Goal: Task Accomplishment & Management: Complete application form

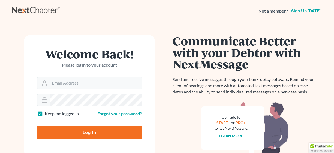
type input "[EMAIL_ADDRESS][DOMAIN_NAME]"
click at [75, 131] on input "Log In" at bounding box center [89, 133] width 105 height 14
type input "Thinking..."
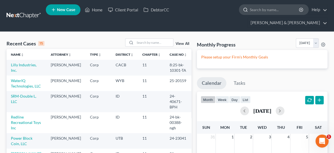
click at [249, 10] on input "search" at bounding box center [274, 10] width 50 height 10
click at [124, 10] on link "Client Portal" at bounding box center [122, 10] width 35 height 10
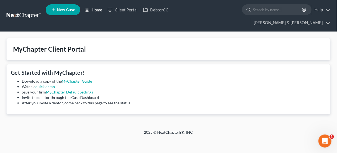
click at [92, 9] on link "Home" at bounding box center [93, 10] width 23 height 10
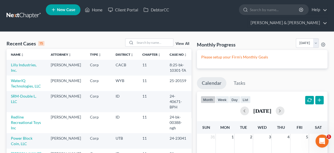
click at [62, 10] on span "New Case" at bounding box center [66, 10] width 18 height 4
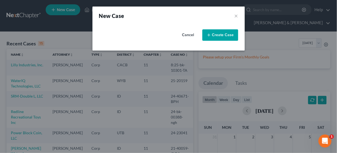
select select "81"
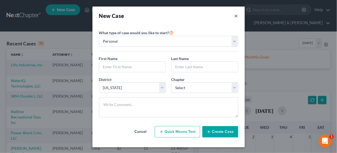
click at [235, 16] on button "×" at bounding box center [237, 16] width 4 height 8
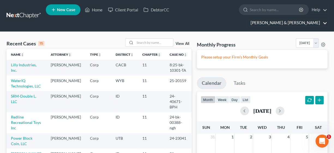
click at [282, 18] on link "[PERSON_NAME] & [PERSON_NAME]" at bounding box center [287, 23] width 79 height 10
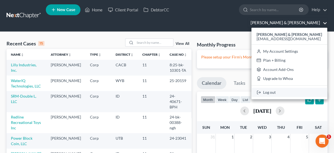
click at [287, 88] on link "Log out" at bounding box center [289, 92] width 76 height 9
